Goal: Task Accomplishment & Management: Use online tool/utility

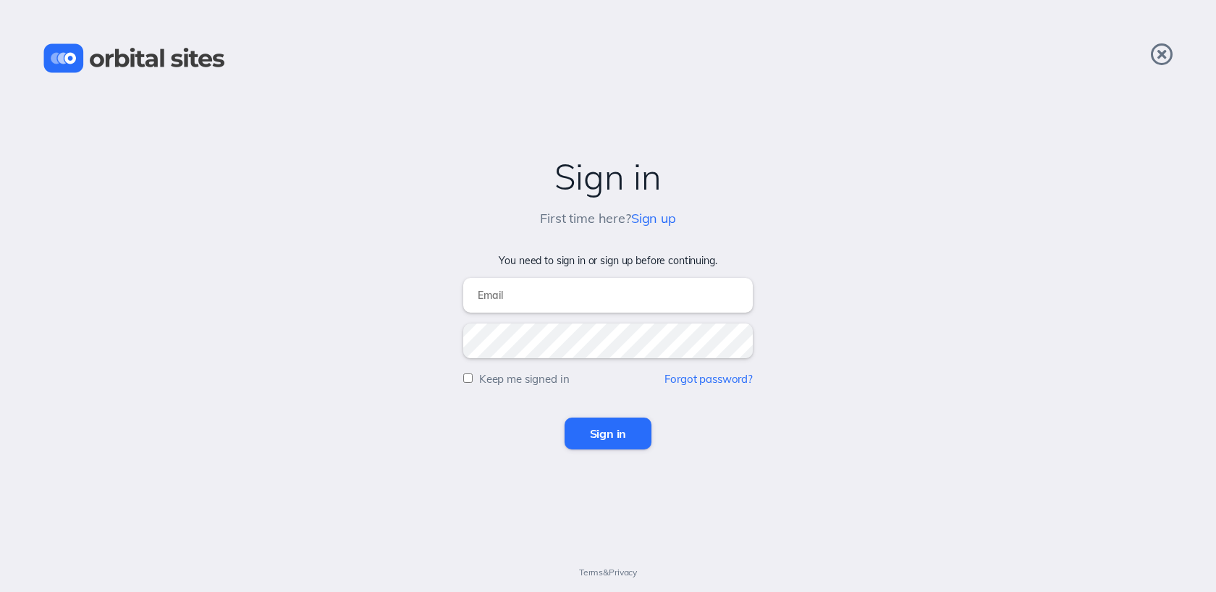
type input "[EMAIL_ADDRESS][DOMAIN_NAME]"
click at [588, 441] on input "Sign in" at bounding box center [609, 434] width 88 height 32
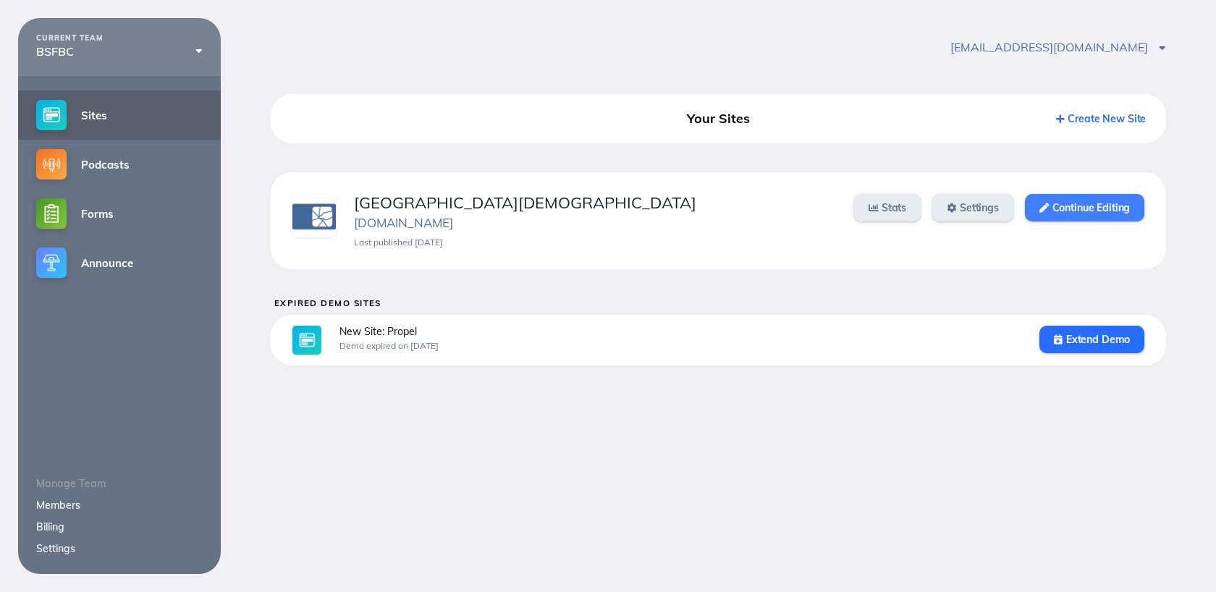
click at [1073, 208] on link "Continue Editing" at bounding box center [1084, 208] width 119 height 28
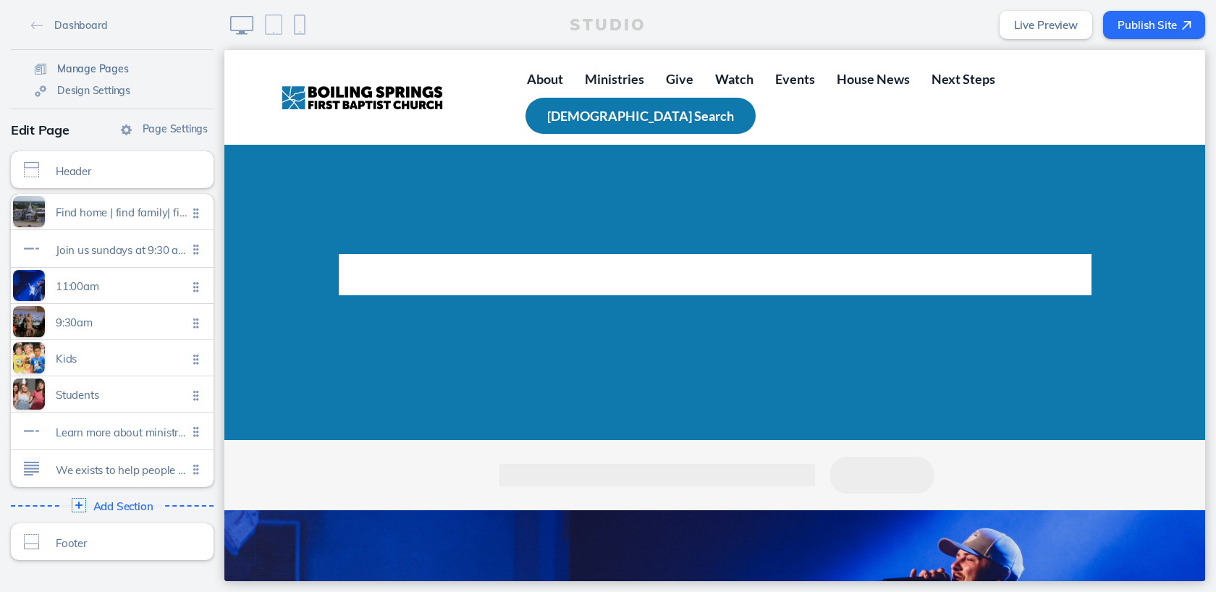
click at [83, 67] on span "Manage Pages" at bounding box center [93, 68] width 72 height 13
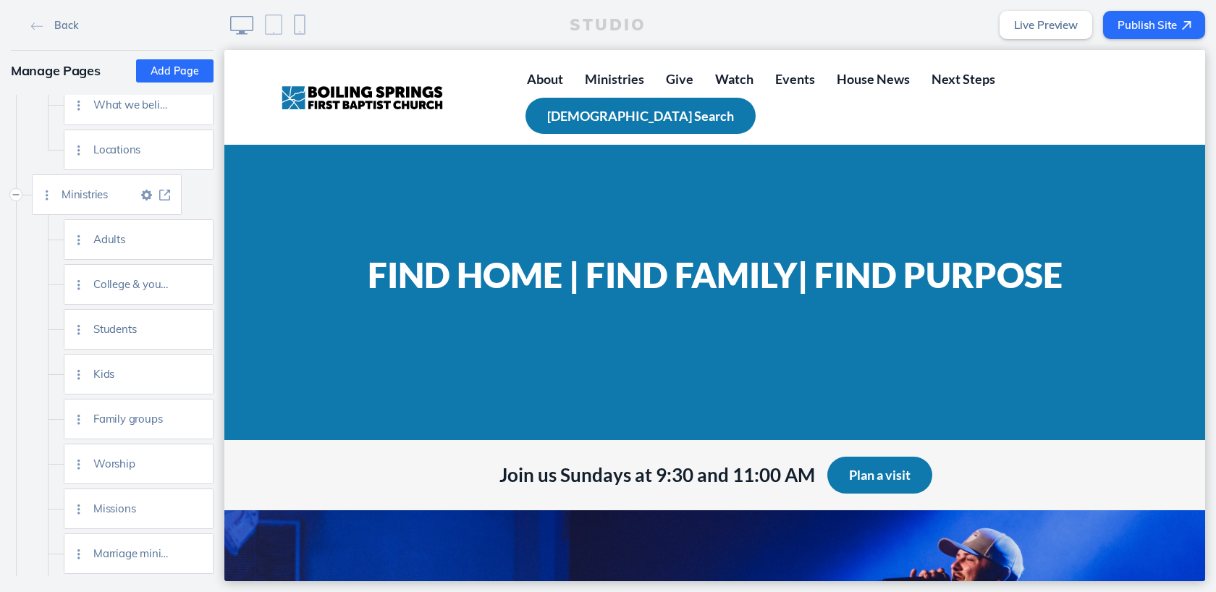
scroll to position [153, 0]
click at [201, 234] on img at bounding box center [196, 233] width 11 height 11
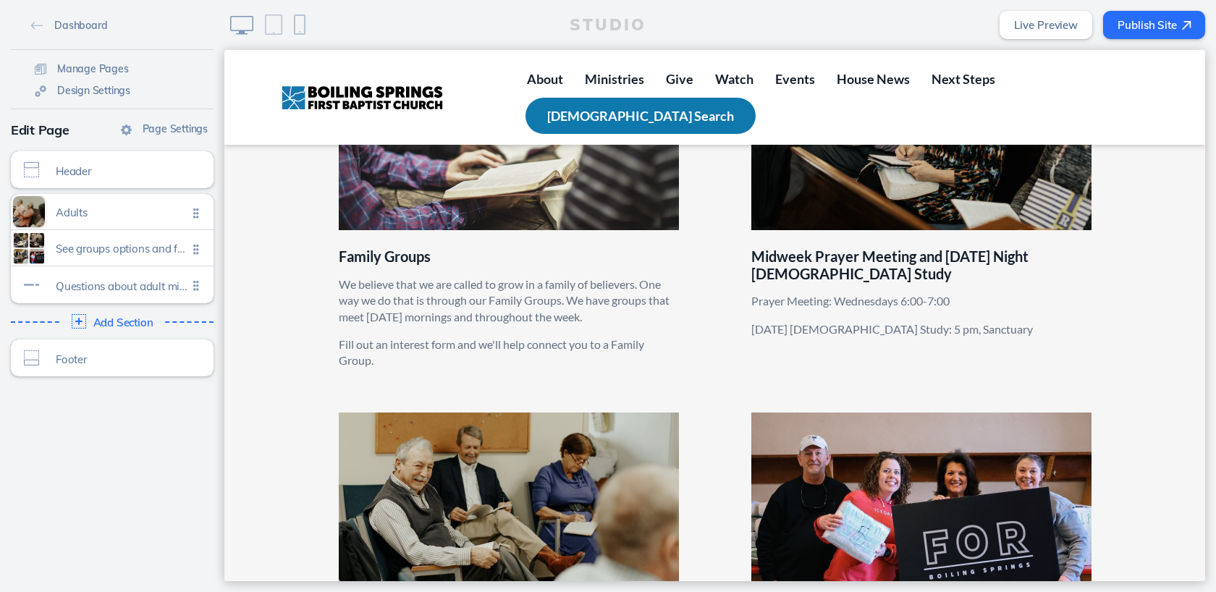
scroll to position [518, 0]
